Goal: Complete application form

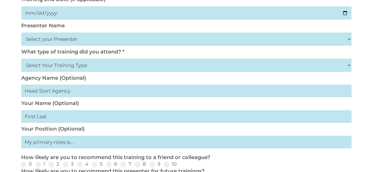
scroll to position [141, 0]
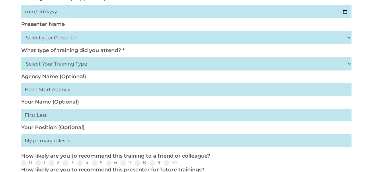
click at [92, 63] on select "Select Your Training Type On-site (at your agency) Virtual Visit Live Group Web…" at bounding box center [186, 63] width 331 height 13
click at [245, 50] on div "What type of training did you attend? * Select Your Training Type On-site (at y…" at bounding box center [183, 60] width 331 height 26
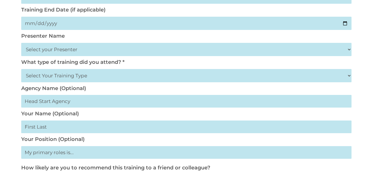
scroll to position [127, 0]
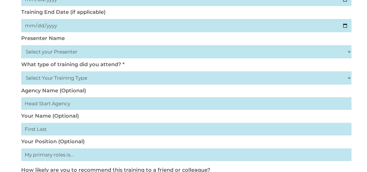
click at [121, 51] on select "Select your Presenter Aaron Dickerson Amy Corkery Cindy Coats Danielle Hensley …" at bounding box center [186, 51] width 331 height 13
click at [78, 51] on select "Select your Presenter Aaron Dickerson Amy Corkery Cindy Coats Danielle Hensley …" at bounding box center [186, 51] width 331 height 13
click at [63, 53] on select "Select your Presenter Aaron Dickerson Amy Corkery Cindy Coats Danielle Hensley …" at bounding box center [186, 51] width 331 height 13
